Goal: Task Accomplishment & Management: Complete application form

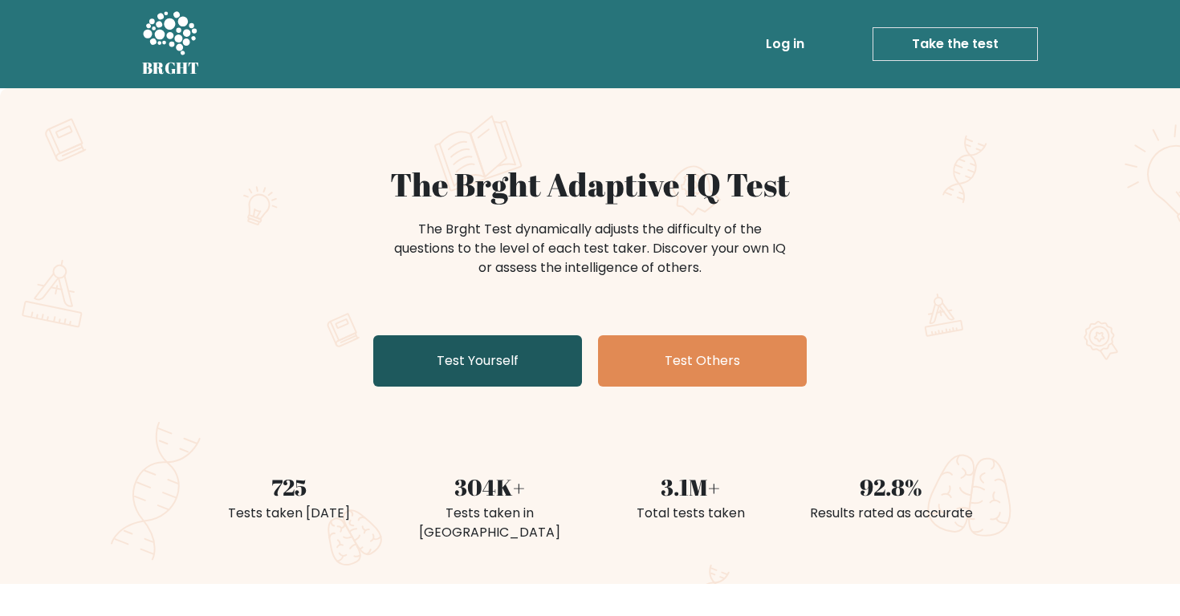
click at [522, 358] on link "Test Yourself" at bounding box center [477, 360] width 209 height 51
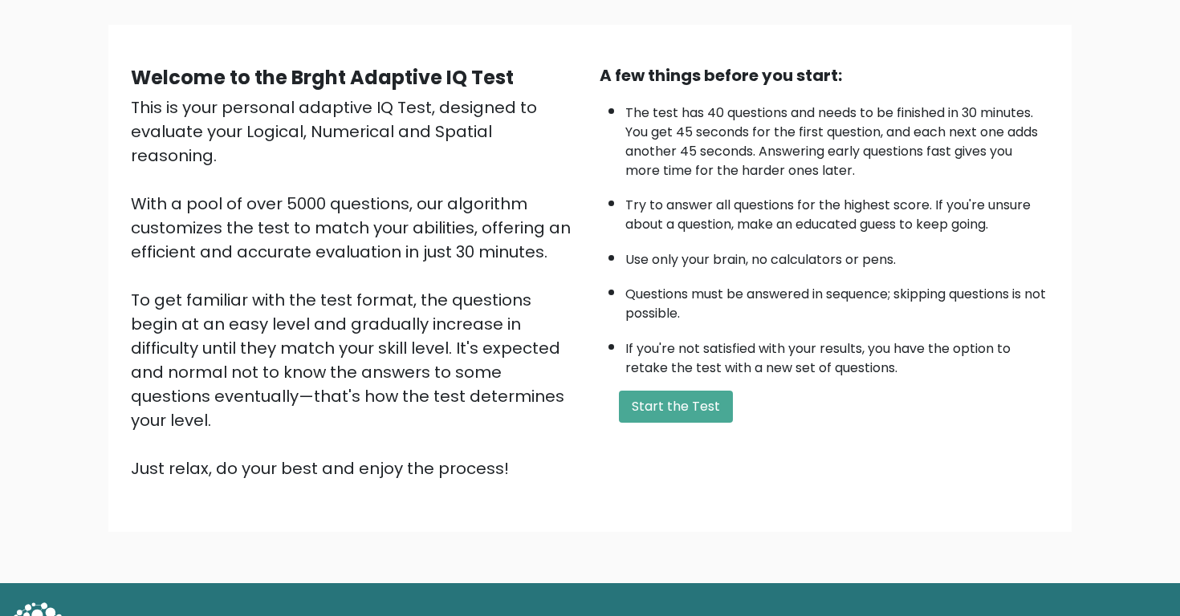
scroll to position [119, 0]
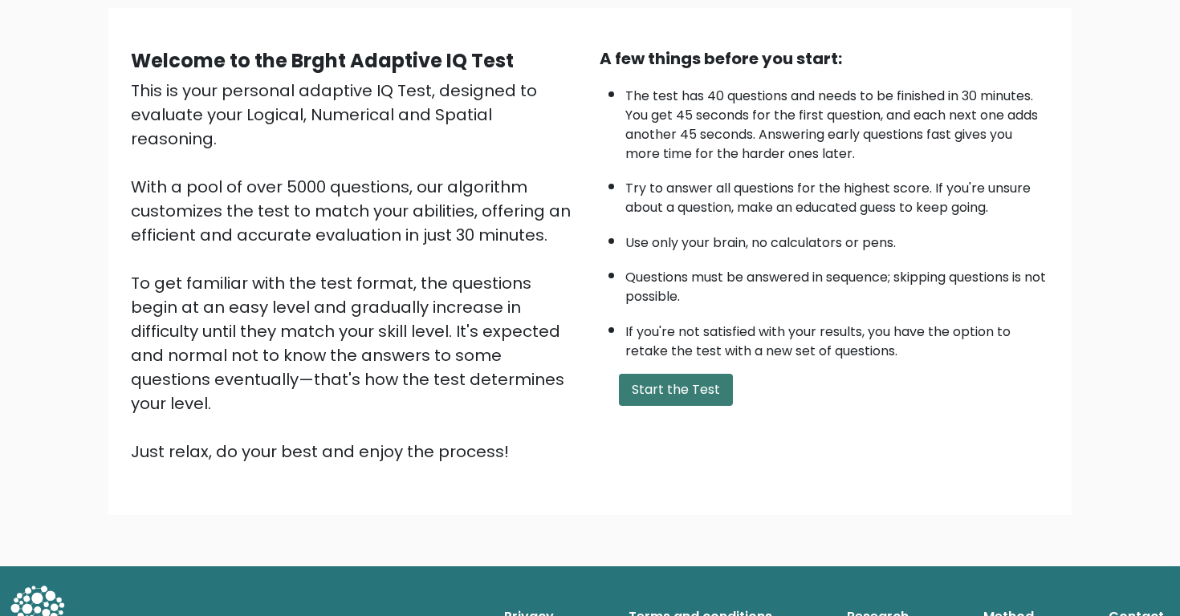
click at [650, 392] on button "Start the Test" at bounding box center [676, 390] width 114 height 32
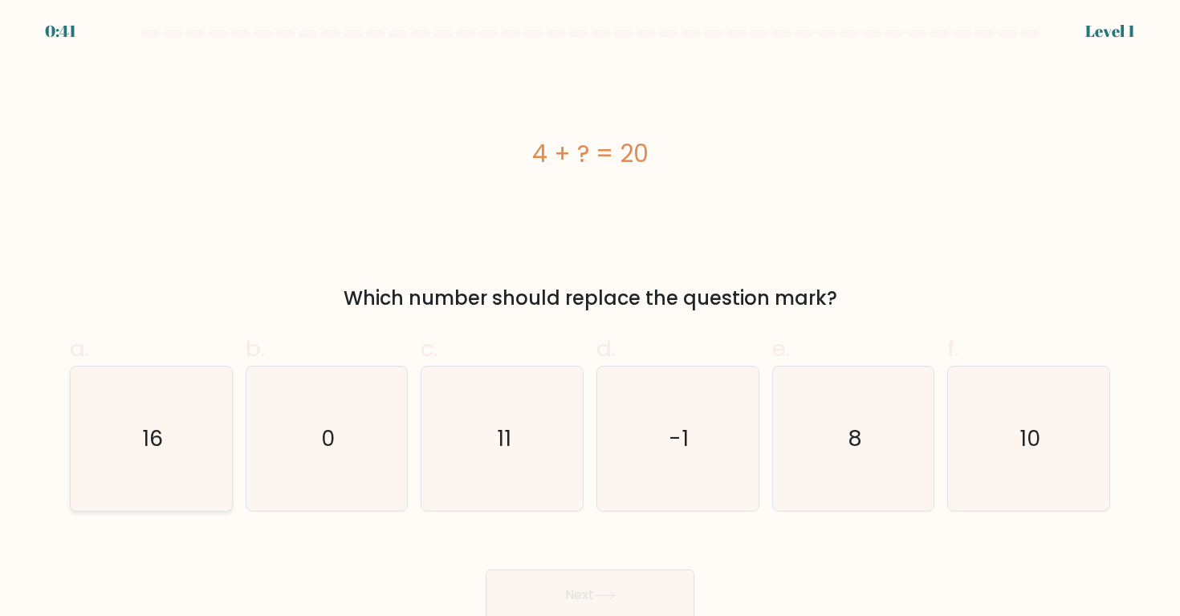
click at [205, 429] on icon "16" at bounding box center [151, 439] width 144 height 144
click at [590, 319] on input "a. 16" at bounding box center [590, 313] width 1 height 10
radio input "true"
click at [580, 601] on button "Next" at bounding box center [589, 595] width 209 height 51
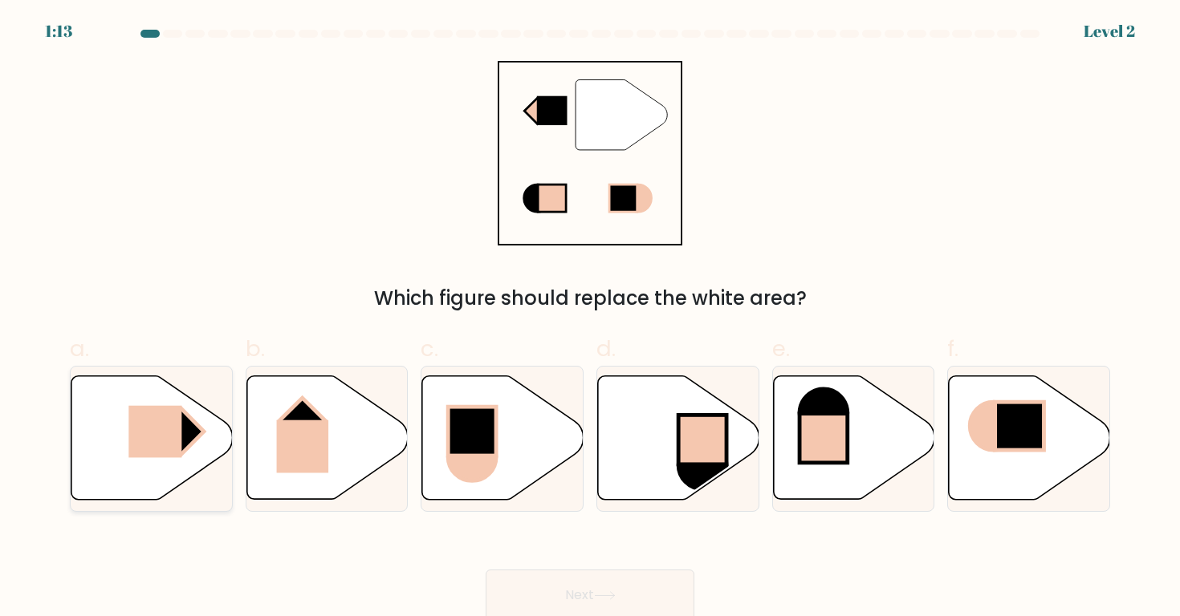
click at [160, 449] on rect at bounding box center [154, 432] width 53 height 52
click at [590, 319] on input "a." at bounding box center [590, 313] width 1 height 10
radio input "true"
click at [569, 578] on button "Next" at bounding box center [589, 595] width 209 height 51
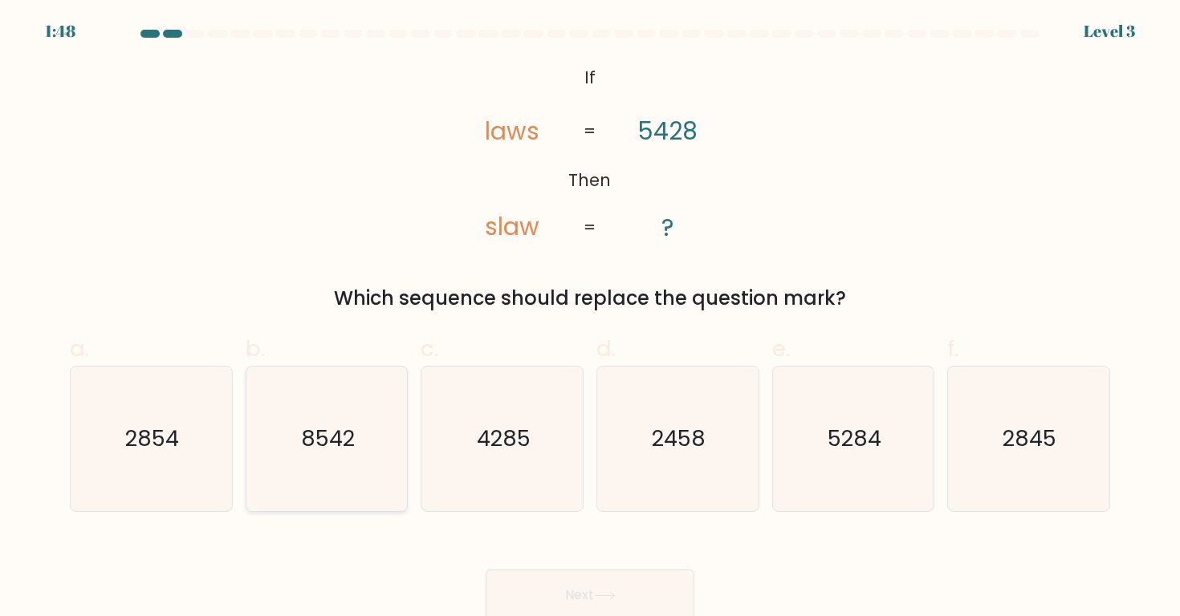
click at [292, 432] on icon "8542" at bounding box center [326, 439] width 144 height 144
click at [590, 319] on input "b. 8542" at bounding box center [590, 313] width 1 height 10
radio input "true"
click at [559, 582] on button "Next" at bounding box center [589, 595] width 209 height 51
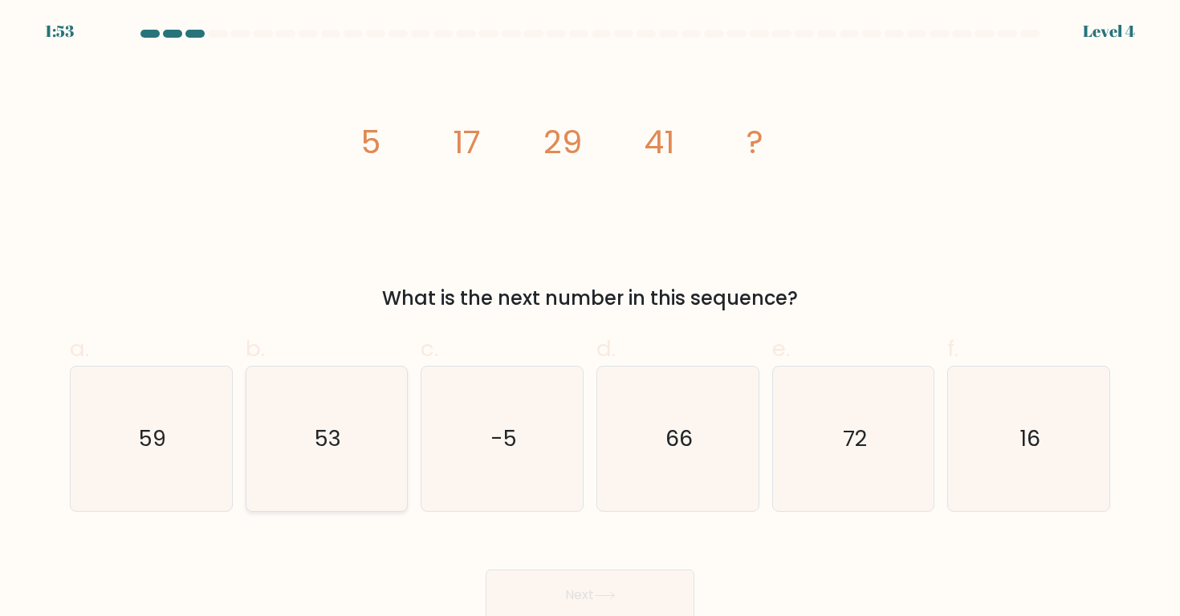
click at [294, 424] on icon "53" at bounding box center [326, 439] width 144 height 144
click at [590, 319] on input "b. 53" at bounding box center [590, 313] width 1 height 10
radio input "true"
click at [531, 587] on button "Next" at bounding box center [589, 595] width 209 height 51
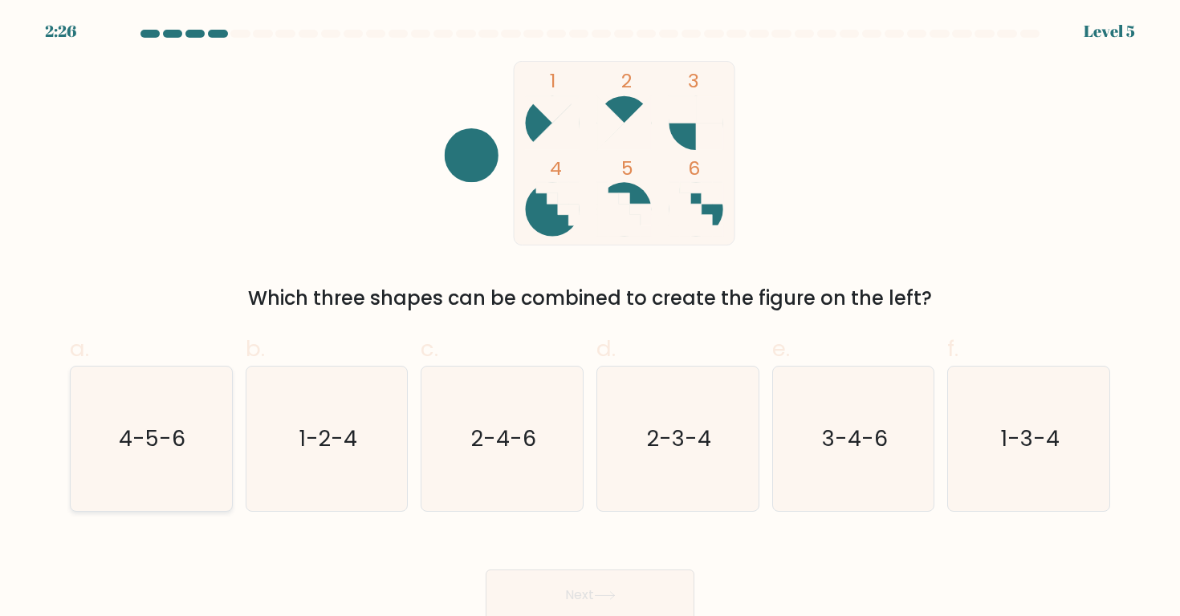
click at [166, 392] on icon "4-5-6" at bounding box center [151, 439] width 144 height 144
click at [590, 319] on input "a. 4-5-6" at bounding box center [590, 313] width 1 height 10
radio input "true"
click at [534, 579] on button "Next" at bounding box center [589, 595] width 209 height 51
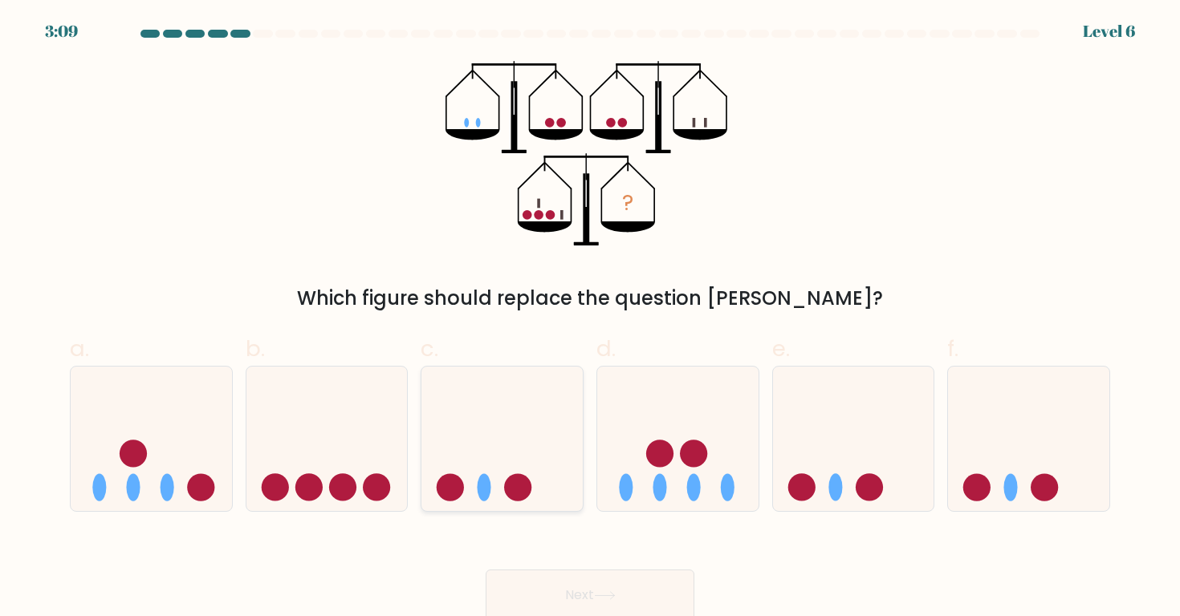
click at [491, 477] on icon at bounding box center [501, 438] width 161 height 133
click at [590, 319] on input "c." at bounding box center [590, 313] width 1 height 10
radio input "true"
click at [507, 570] on button "Next" at bounding box center [589, 595] width 209 height 51
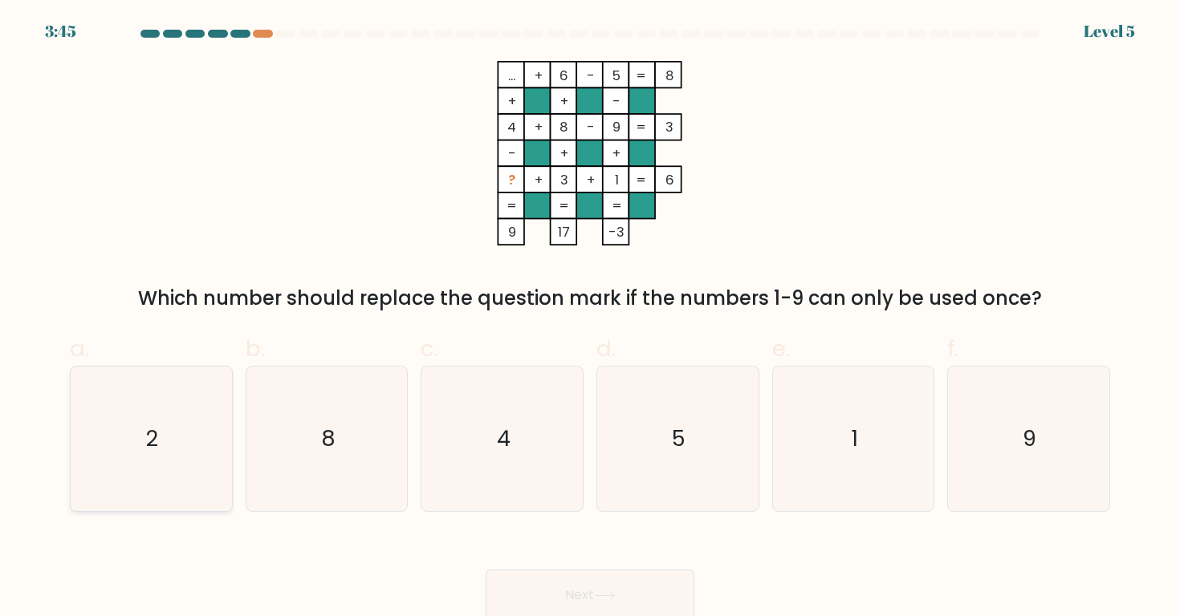
click at [174, 449] on icon "2" at bounding box center [151, 439] width 144 height 144
click at [590, 319] on input "a. 2" at bounding box center [590, 313] width 1 height 10
radio input "true"
click at [523, 583] on button "Next" at bounding box center [589, 595] width 209 height 51
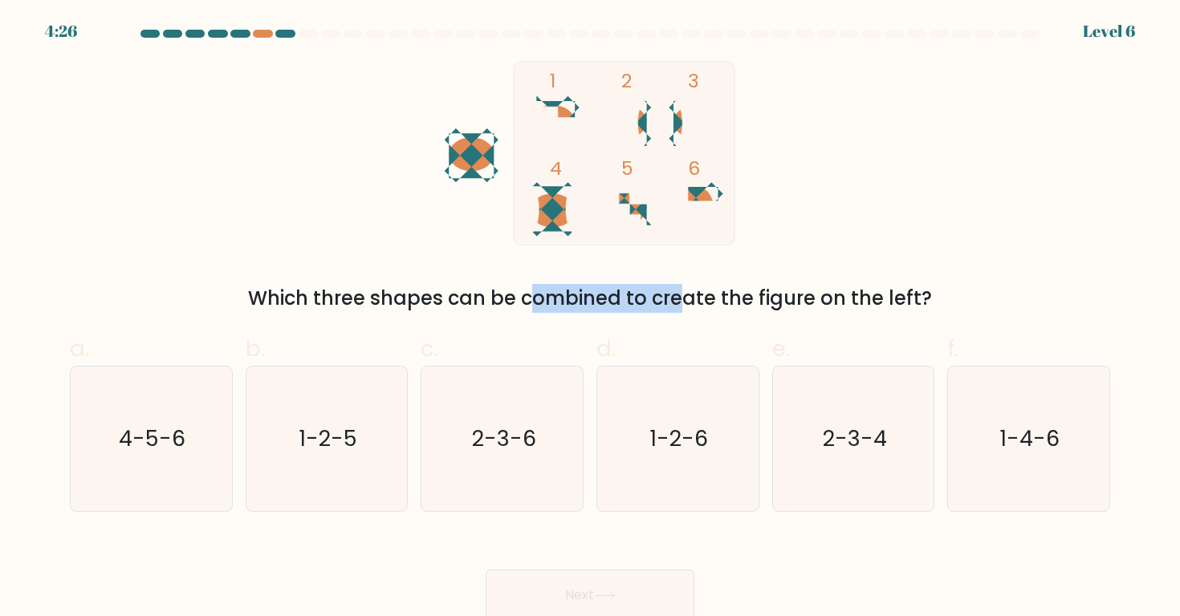
drag, startPoint x: 531, startPoint y: 311, endPoint x: 379, endPoint y: 309, distance: 152.5
click at [379, 310] on div "Which three shapes can be combined to create the figure on the left?" at bounding box center [589, 298] width 1021 height 29
